Goal: Check status: Check status

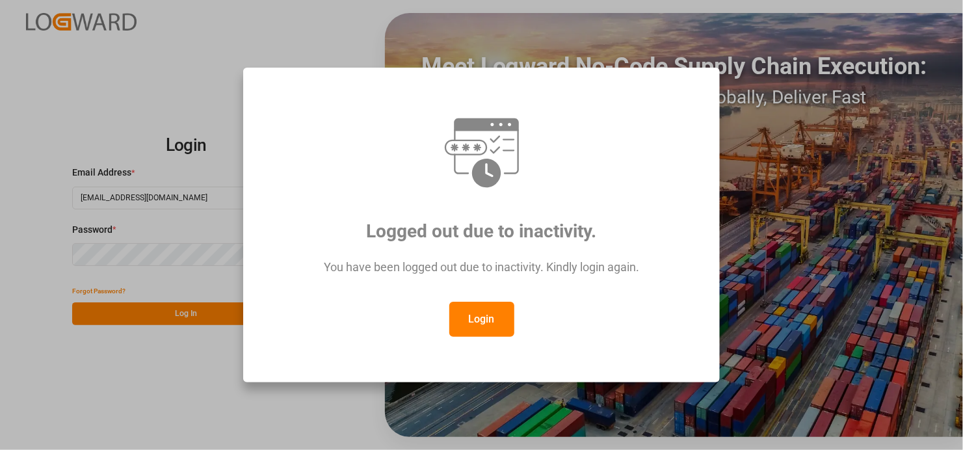
click at [481, 315] on button "Login" at bounding box center [481, 319] width 65 height 35
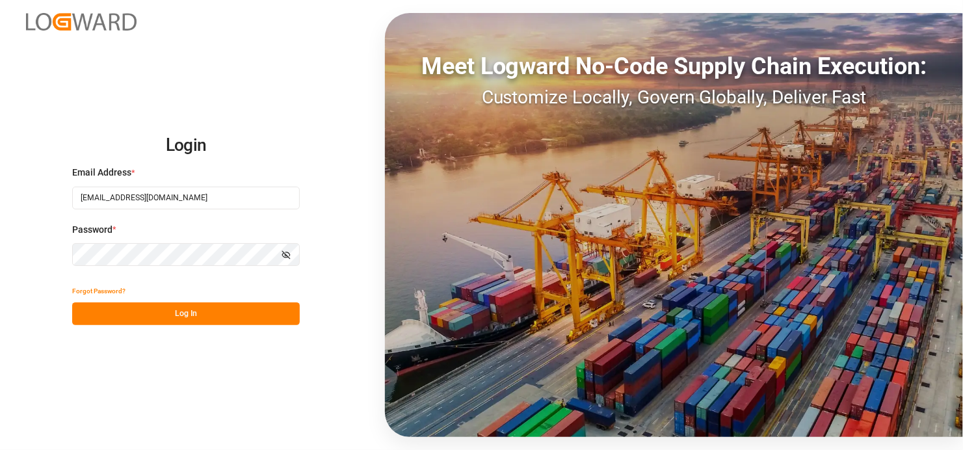
click at [189, 311] on button "Log In" at bounding box center [186, 313] width 228 height 23
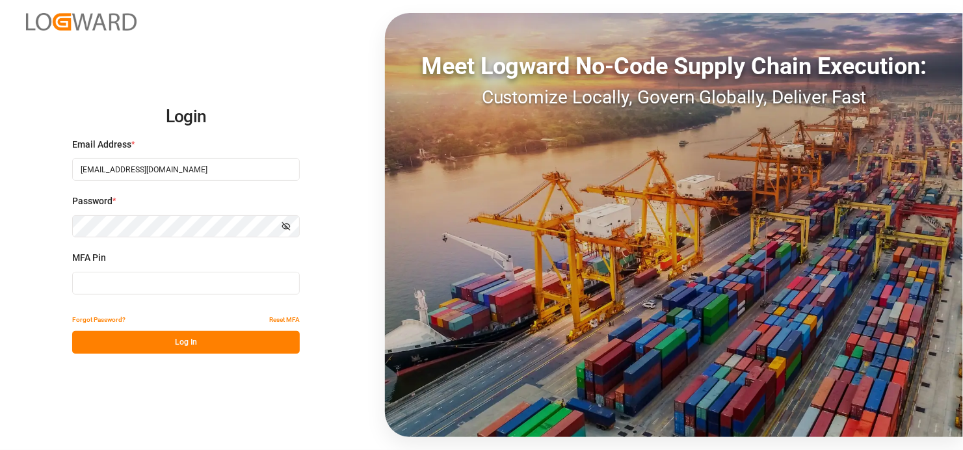
click at [136, 281] on input at bounding box center [186, 283] width 228 height 23
type input "874179"
click at [174, 343] on button "Log In" at bounding box center [186, 342] width 228 height 23
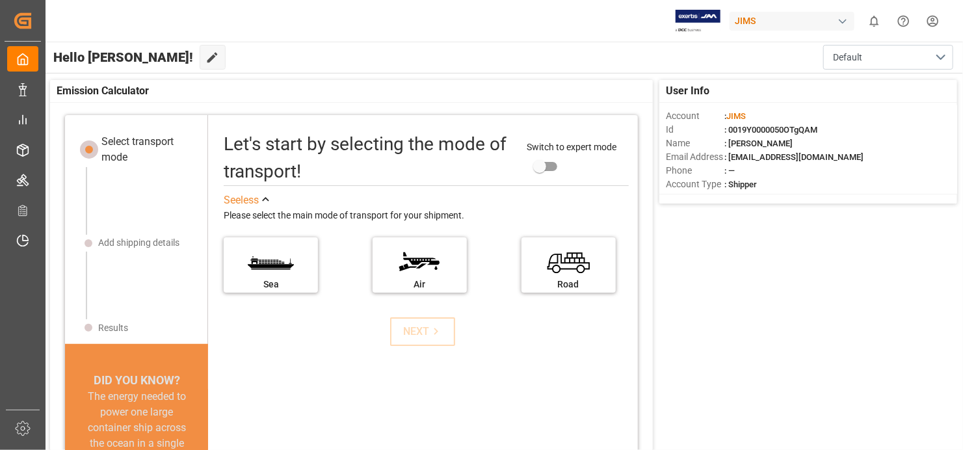
click at [789, 361] on div "User Info Account : [PERSON_NAME] Id : 0019Y0000050OTgQAM Name : [PERSON_NAME] …" at bounding box center [503, 310] width 919 height 475
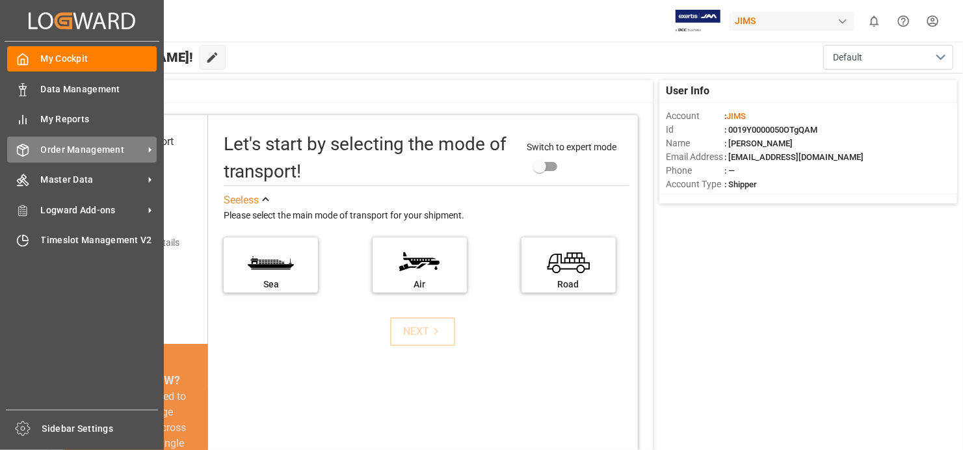
click at [140, 150] on span "Order Management" at bounding box center [92, 150] width 103 height 14
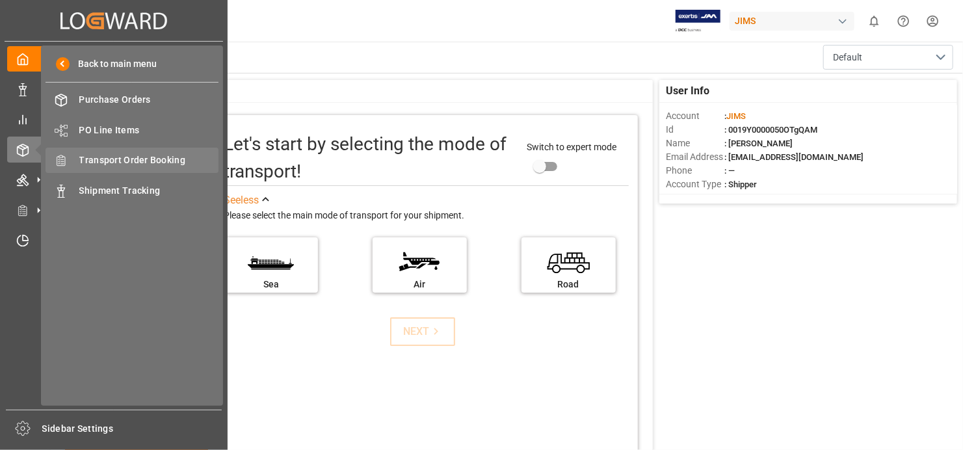
click at [141, 161] on span "Transport Order Booking" at bounding box center [149, 160] width 140 height 14
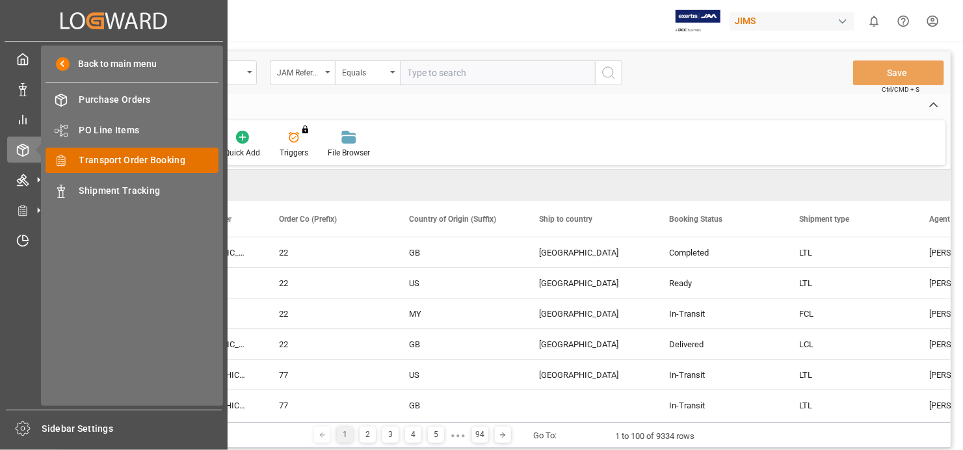
click at [170, 153] on span "Transport Order Booking" at bounding box center [149, 160] width 140 height 14
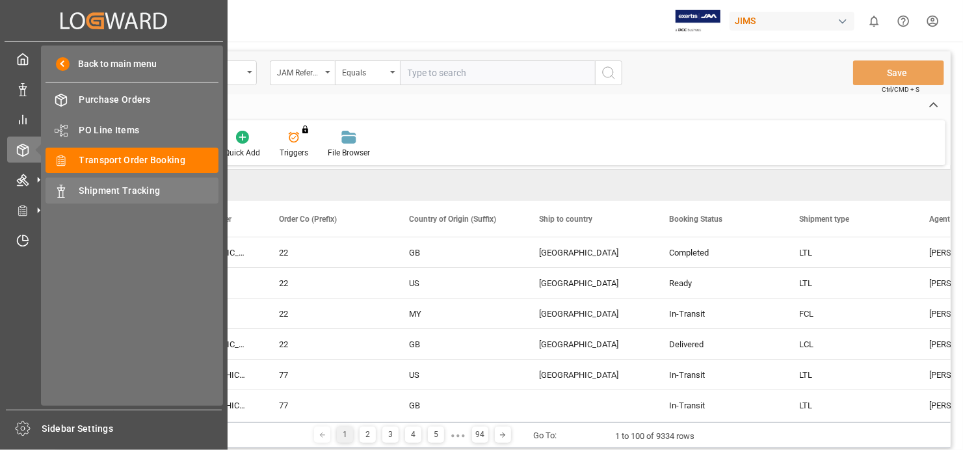
click at [172, 192] on span "Shipment Tracking" at bounding box center [149, 191] width 140 height 14
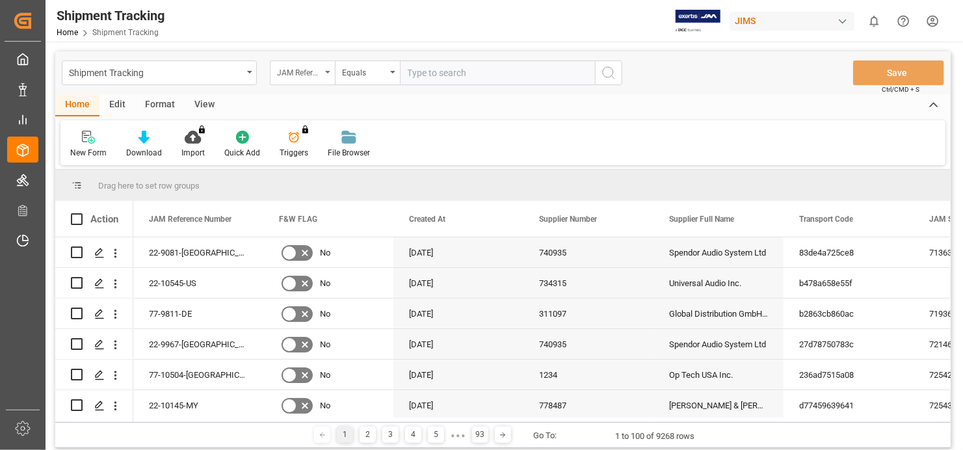
click at [326, 73] on icon "open menu" at bounding box center [327, 72] width 5 height 3
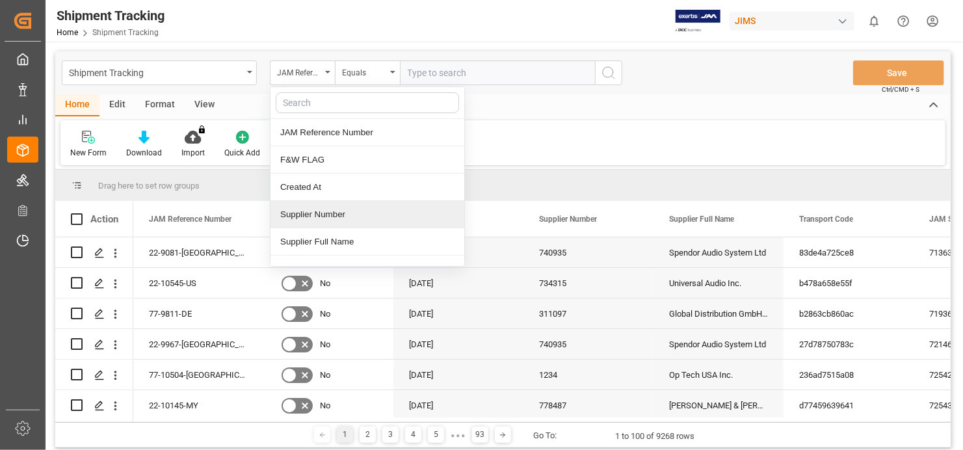
click at [341, 213] on div "Supplier Number" at bounding box center [367, 214] width 194 height 27
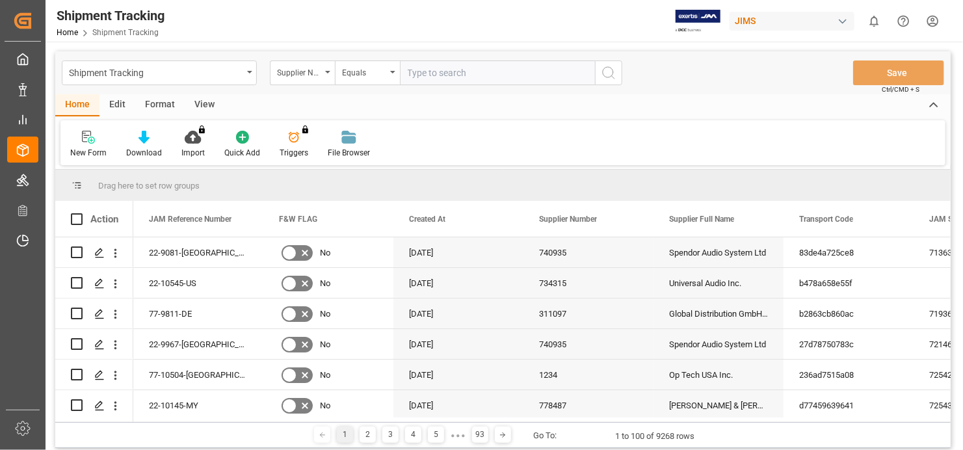
click at [437, 70] on input "text" at bounding box center [497, 72] width 195 height 25
type input "286046"
click at [607, 72] on icon "search button" at bounding box center [609, 73] width 16 height 16
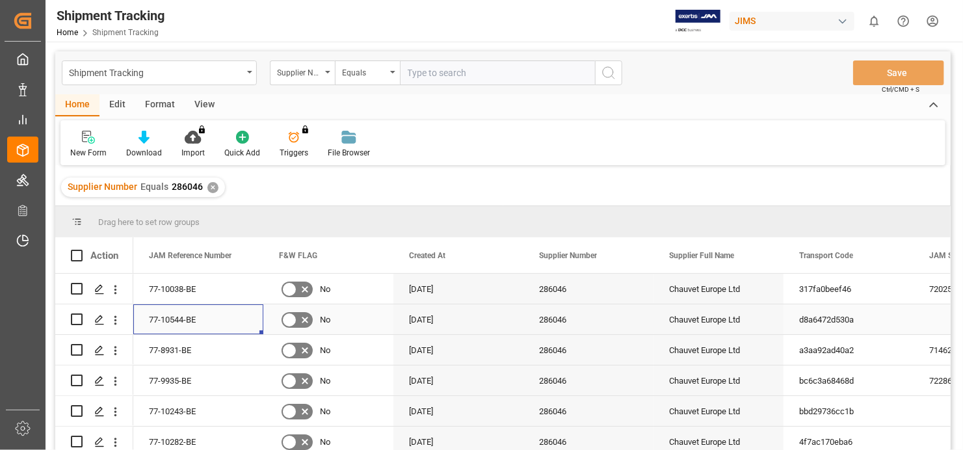
drag, startPoint x: 196, startPoint y: 318, endPoint x: 159, endPoint y: 330, distance: 39.5
click at [143, 326] on div "77-10544-BE" at bounding box center [198, 319] width 130 height 30
drag, startPoint x: 155, startPoint y: 320, endPoint x: 179, endPoint y: 322, distance: 24.1
click at [179, 322] on div "77-10544-BE" at bounding box center [198, 319] width 130 height 30
click at [123, 324] on div "Press SPACE to select this row." at bounding box center [115, 320] width 33 height 25
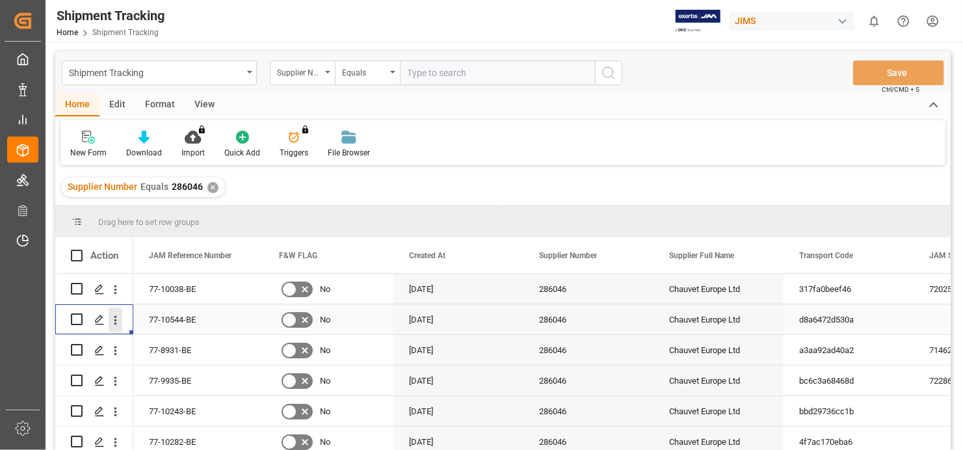
click at [120, 317] on icon "open menu" at bounding box center [116, 320] width 14 height 14
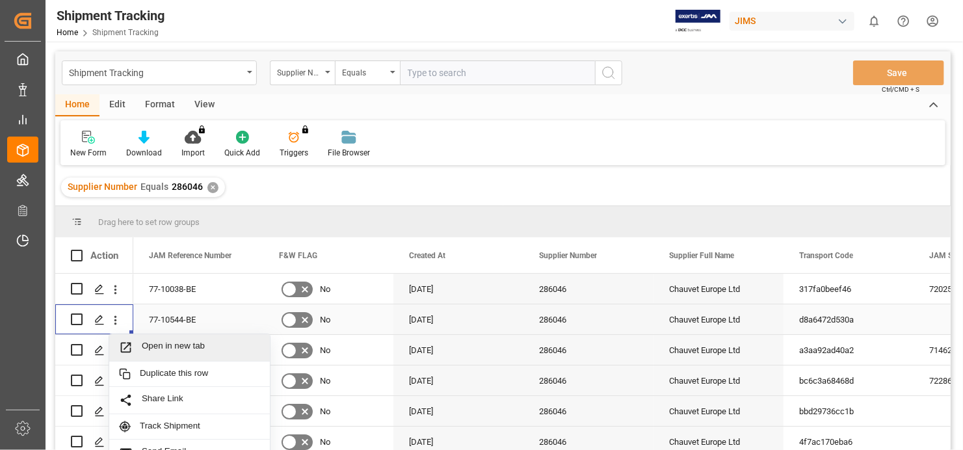
click at [176, 346] on span "Open in new tab" at bounding box center [201, 348] width 118 height 14
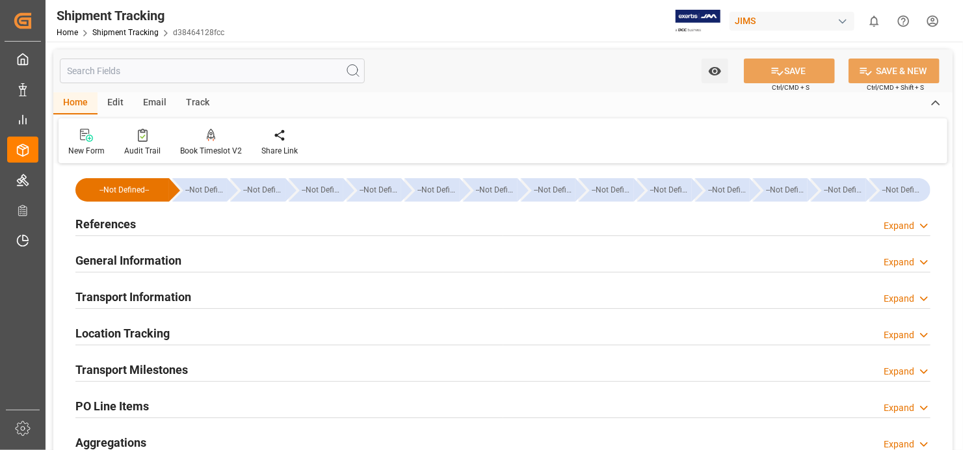
type input "[DATE]"
click at [124, 223] on h2 "References" at bounding box center [105, 224] width 60 height 18
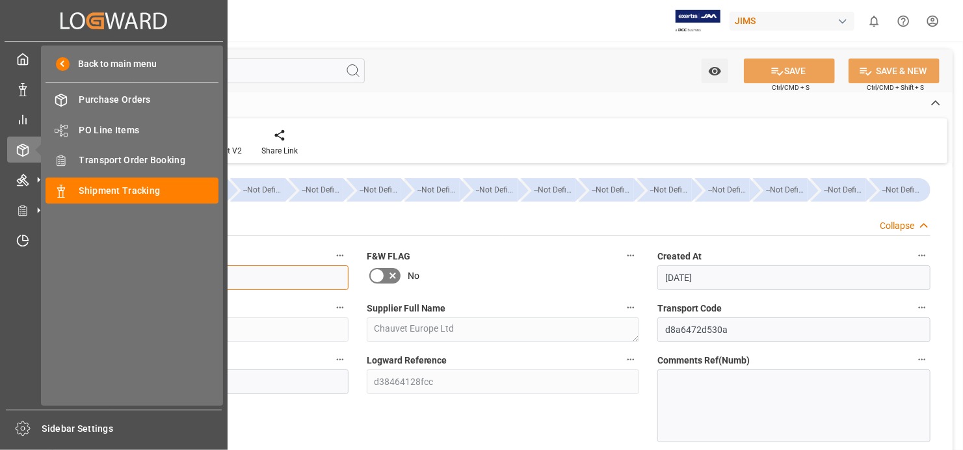
drag, startPoint x: 131, startPoint y: 278, endPoint x: 127, endPoint y: 300, distance: 22.4
click at [88, 284] on div "Created by potrace 1.15, written by Peter Selinger 2001-2017 Created by potrace…" at bounding box center [481, 225] width 963 height 450
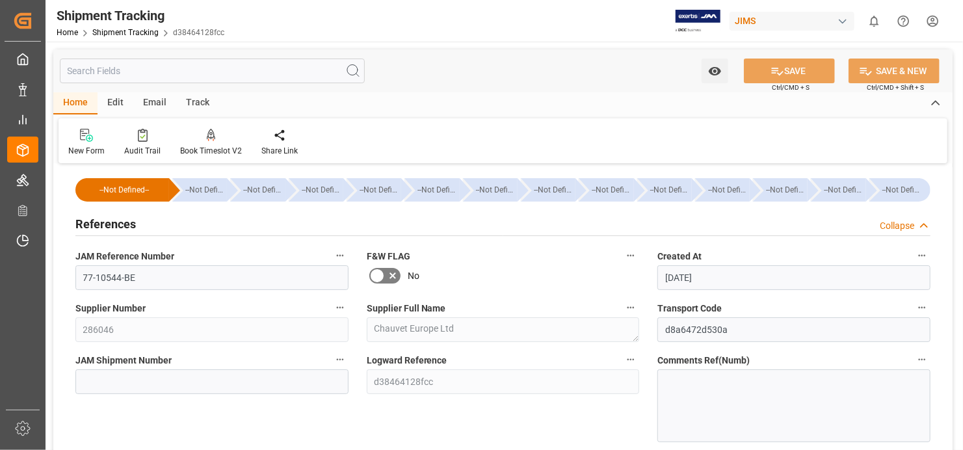
click at [257, 263] on label "JAM Reference Number" at bounding box center [211, 256] width 273 height 18
click at [332, 263] on button "JAM Reference Number" at bounding box center [340, 255] width 17 height 17
drag, startPoint x: 131, startPoint y: 276, endPoint x: 132, endPoint y: 283, distance: 7.2
click at [131, 282] on div at bounding box center [481, 225] width 963 height 450
drag, startPoint x: 132, startPoint y: 278, endPoint x: 83, endPoint y: 277, distance: 49.4
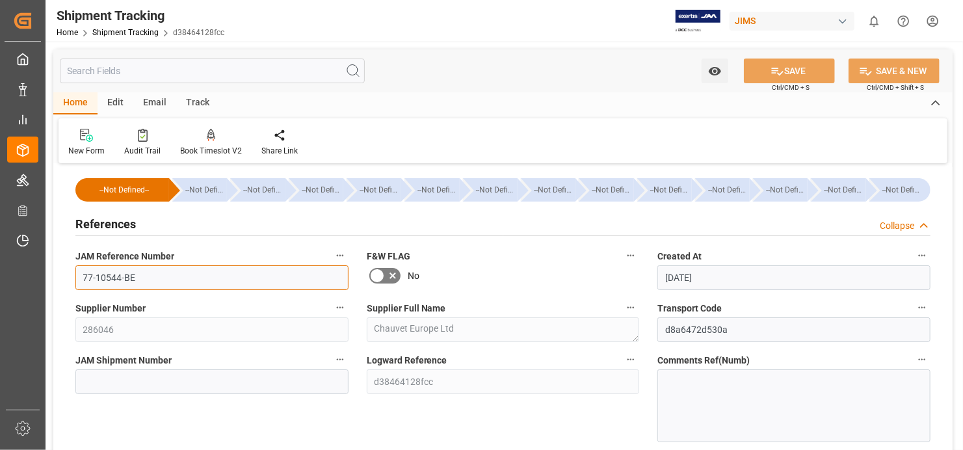
click at [83, 277] on input "77-10544-BE" at bounding box center [211, 277] width 273 height 25
